Goal: Answer question/provide support: Share knowledge or assist other users

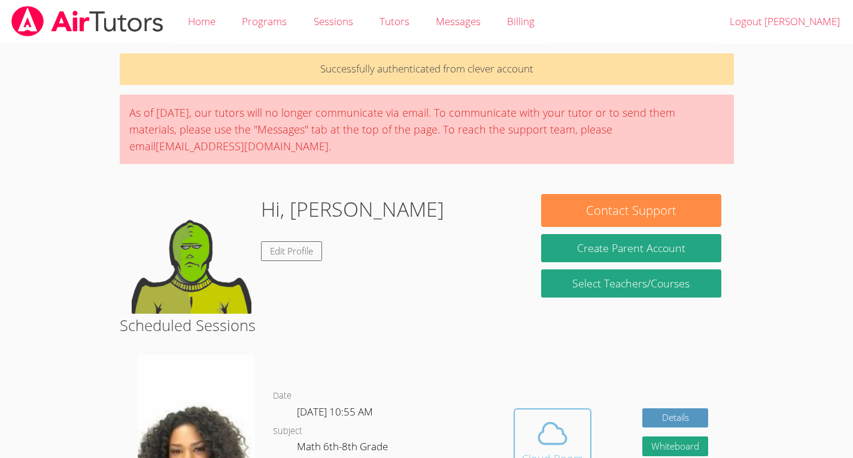
click at [562, 429] on icon at bounding box center [553, 434] width 34 height 34
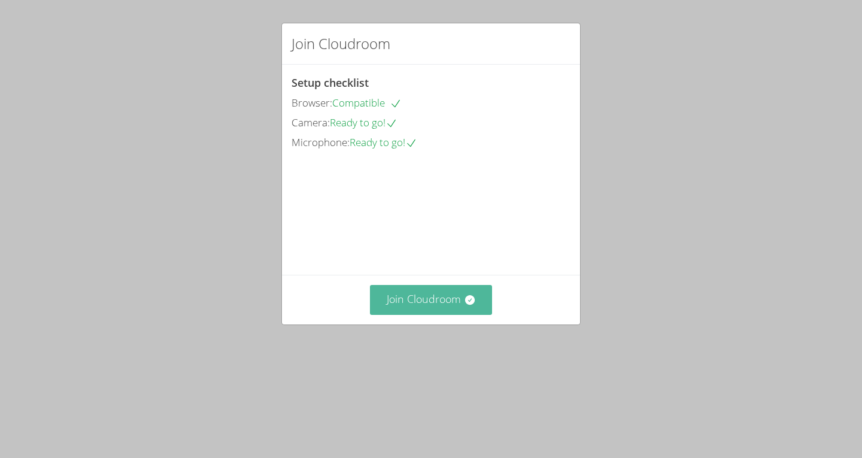
click at [467, 314] on button "Join Cloudroom" at bounding box center [431, 299] width 123 height 29
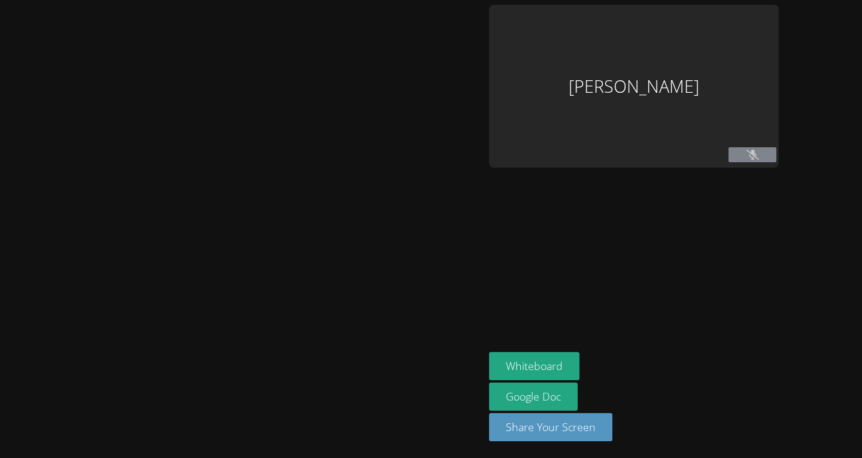
click at [423, 366] on div at bounding box center [242, 229] width 475 height 448
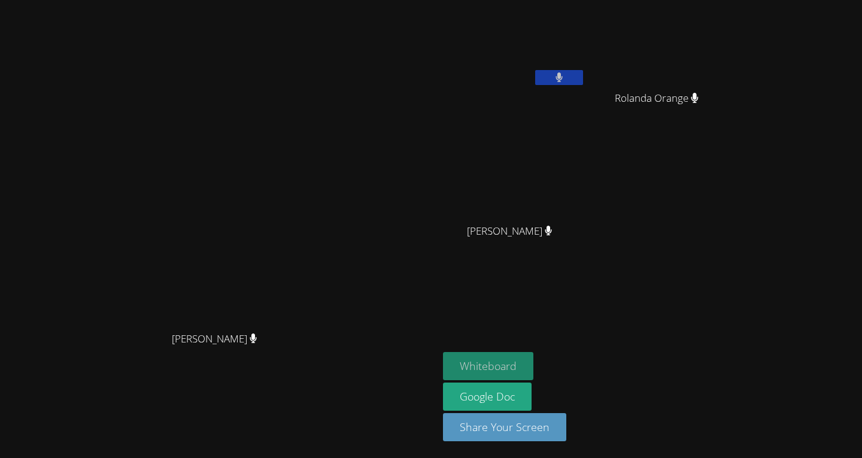
click at [533, 356] on button "Whiteboard" at bounding box center [488, 366] width 90 height 28
click at [563, 72] on icon at bounding box center [559, 77] width 8 height 10
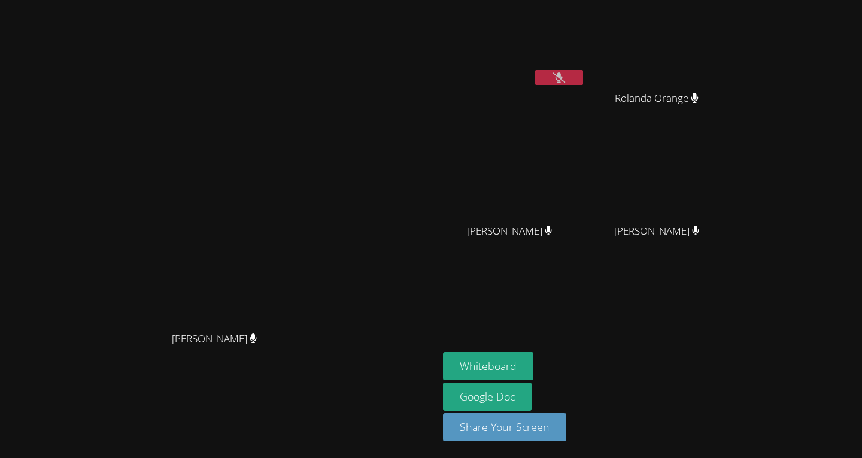
click at [583, 72] on button at bounding box center [559, 77] width 48 height 15
click at [583, 74] on button at bounding box center [559, 77] width 48 height 15
click at [585, 230] on div "[PERSON_NAME]" at bounding box center [514, 242] width 142 height 48
click at [552, 229] on icon at bounding box center [548, 231] width 7 height 10
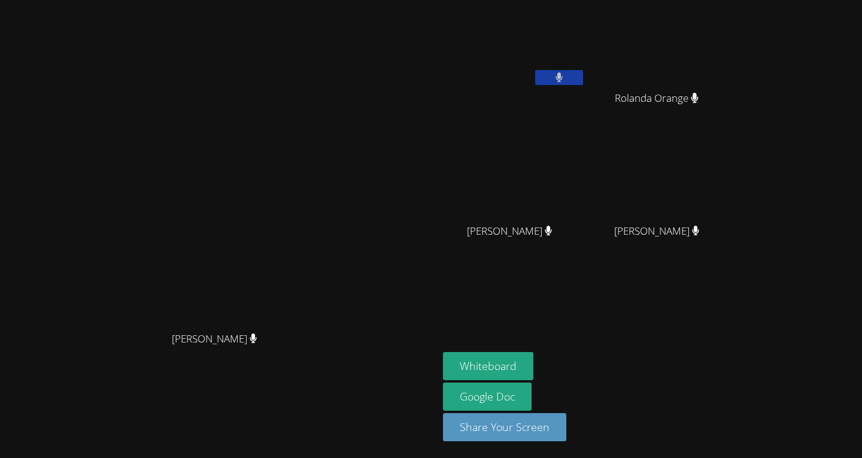
click at [552, 229] on icon at bounding box center [548, 231] width 7 height 10
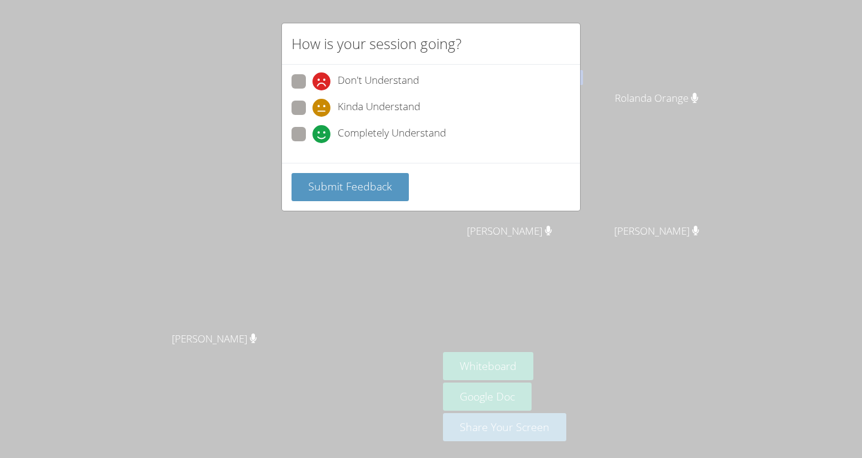
click at [350, 143] on div "Completely Understand" at bounding box center [430, 138] width 279 height 22
click at [312, 143] on span at bounding box center [312, 143] width 0 height 0
click at [312, 130] on input "Completely Understand" at bounding box center [317, 132] width 10 height 10
radio input "true"
click at [335, 184] on span "Submit Feedback" at bounding box center [350, 186] width 84 height 14
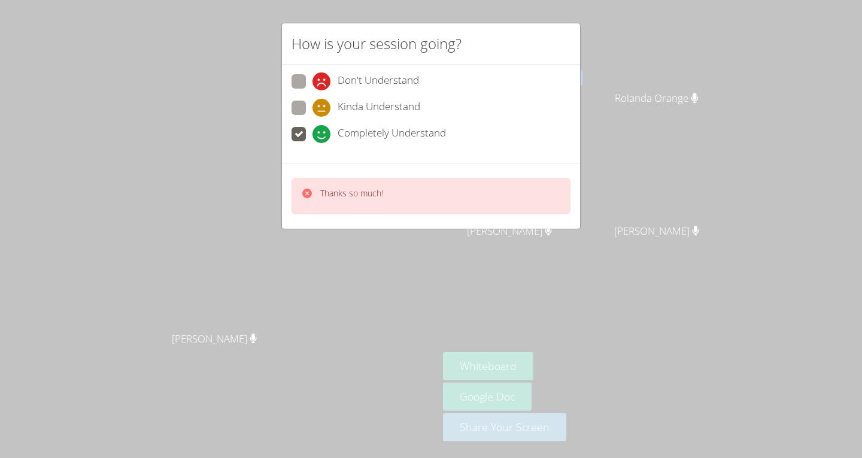
click at [357, 193] on p "Thanks so much!" at bounding box center [351, 193] width 63 height 12
click at [346, 127] on span "Completely Understand" at bounding box center [392, 134] width 108 height 18
click at [323, 127] on input "Completely Understand" at bounding box center [317, 132] width 10 height 10
